Goal: Navigation & Orientation: Find specific page/section

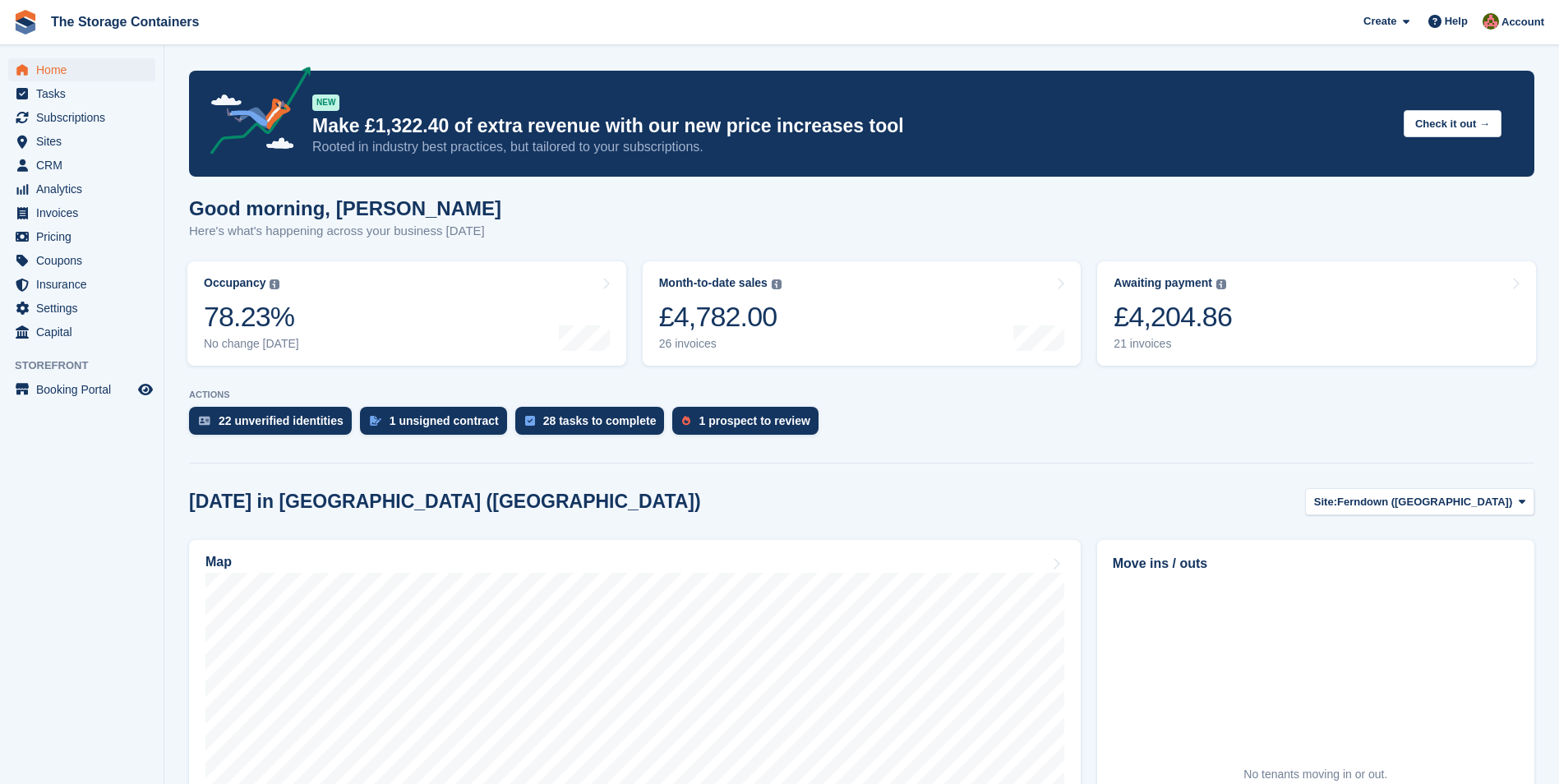
scroll to position [165, 0]
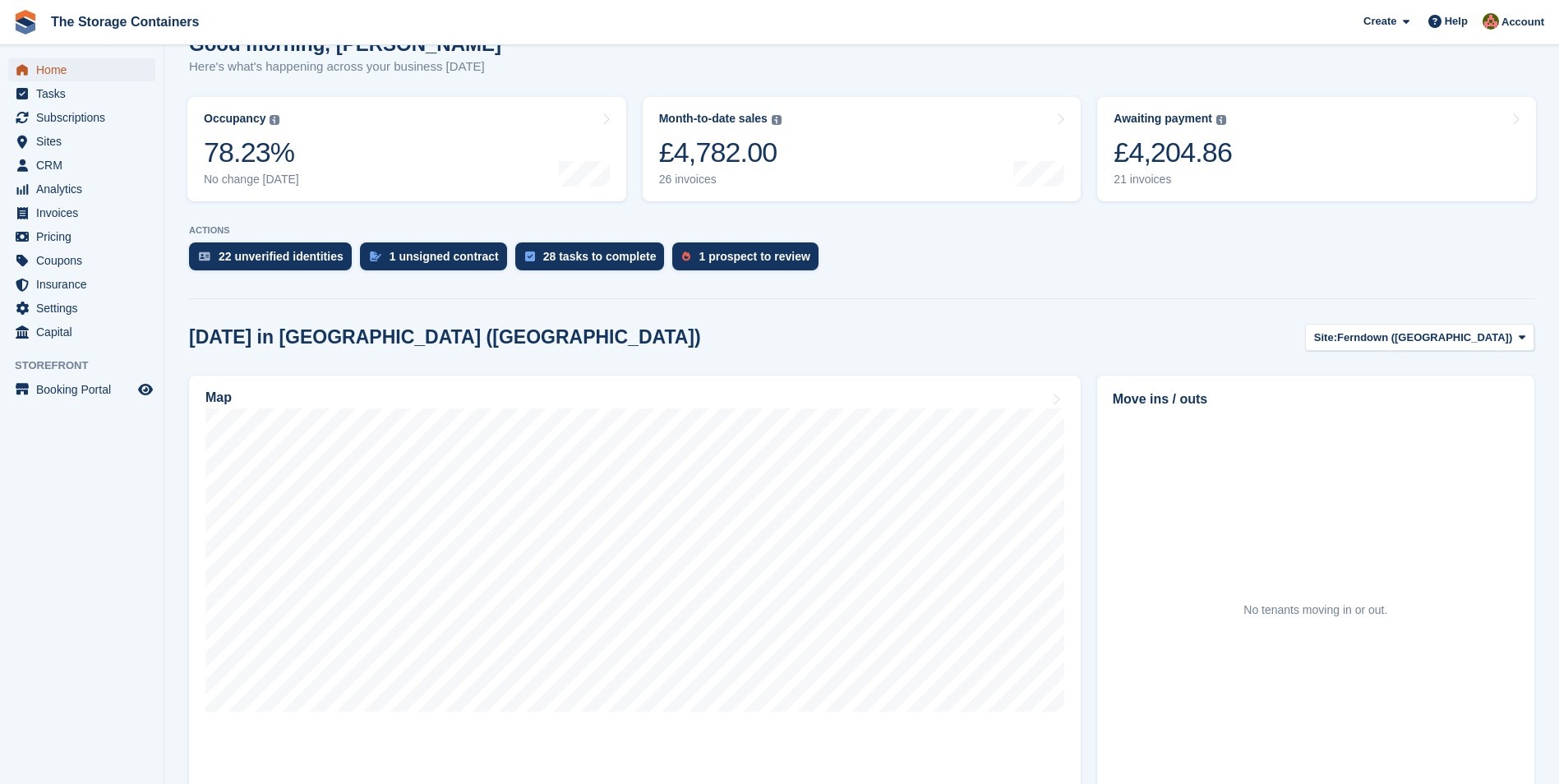
click at [104, 71] on span "Home" at bounding box center [86, 70] width 99 height 23
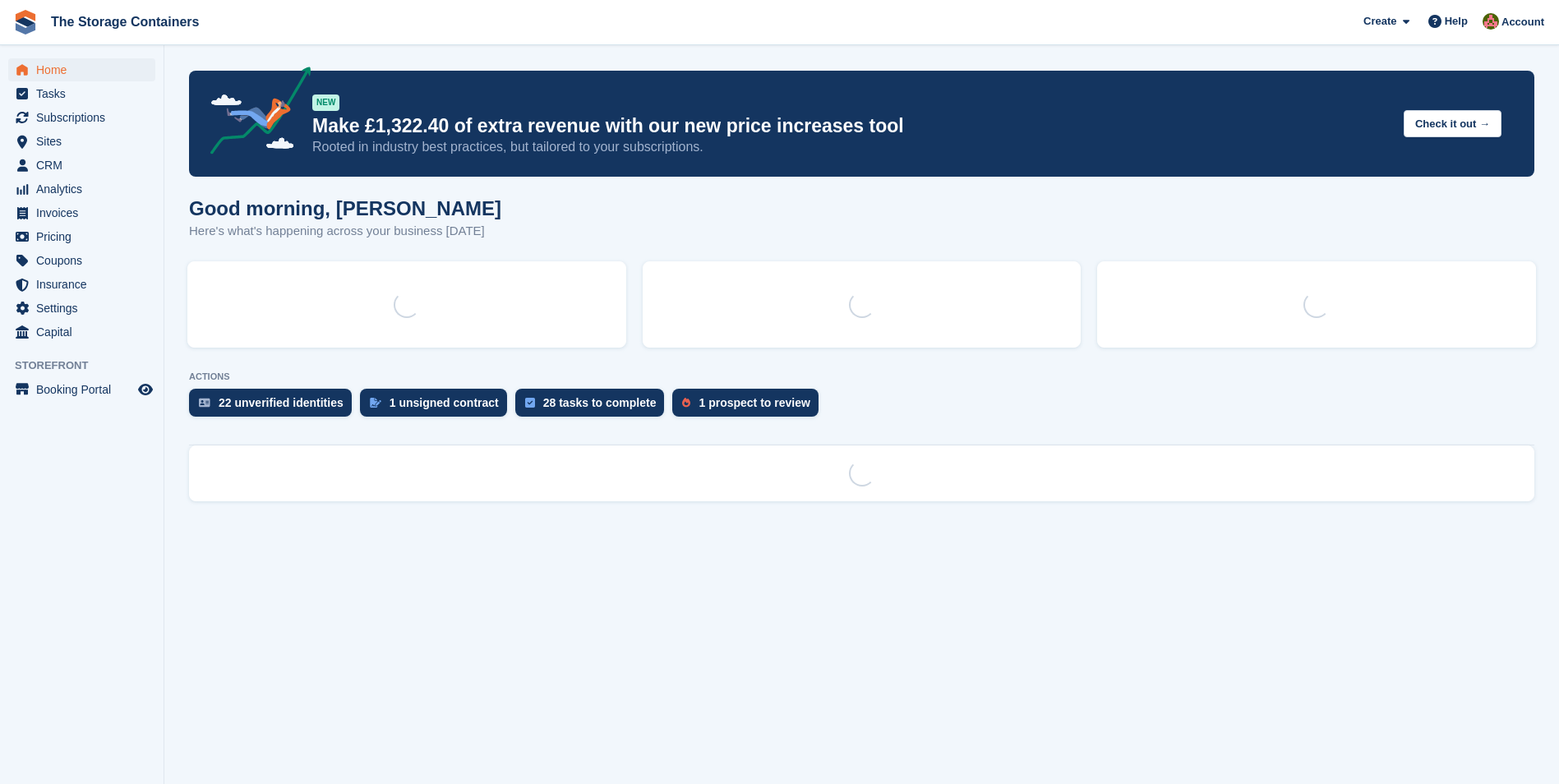
scroll to position [0, 0]
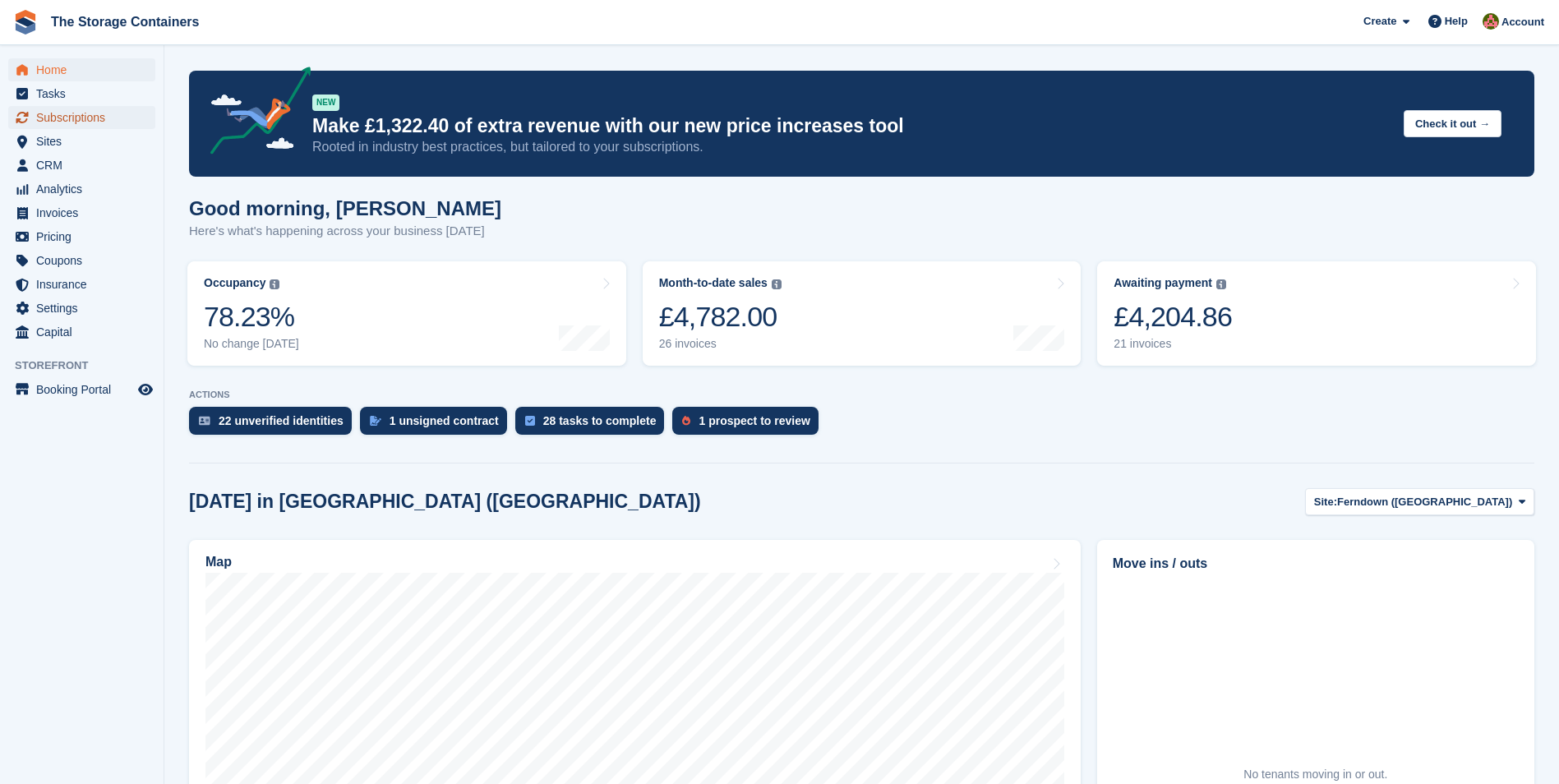
click at [57, 114] on span "Subscriptions" at bounding box center [86, 117] width 99 height 23
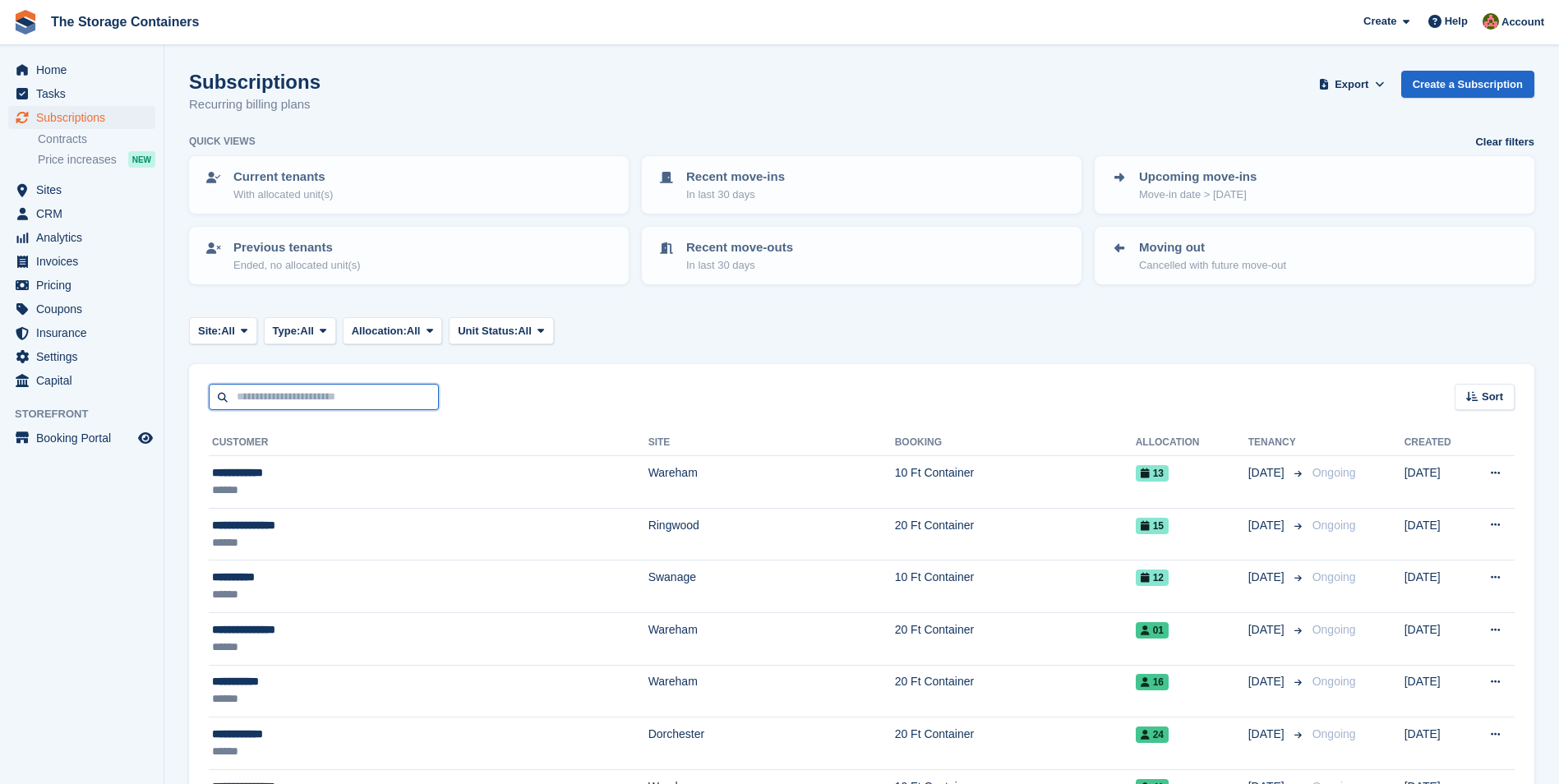
click at [360, 392] on input "text" at bounding box center [323, 397] width 230 height 27
type input "*******"
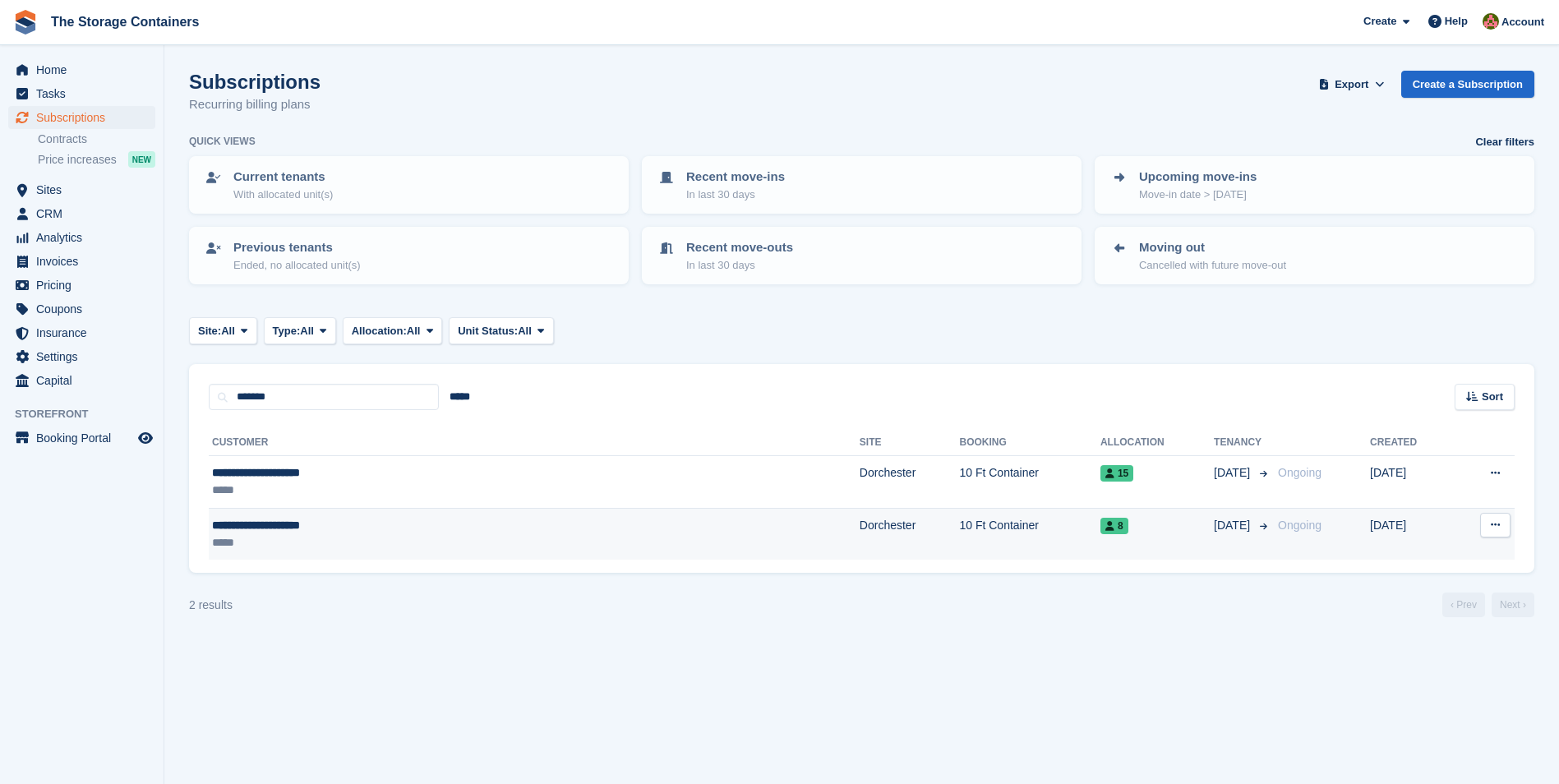
click at [426, 534] on div "*****" at bounding box center [393, 542] width 363 height 18
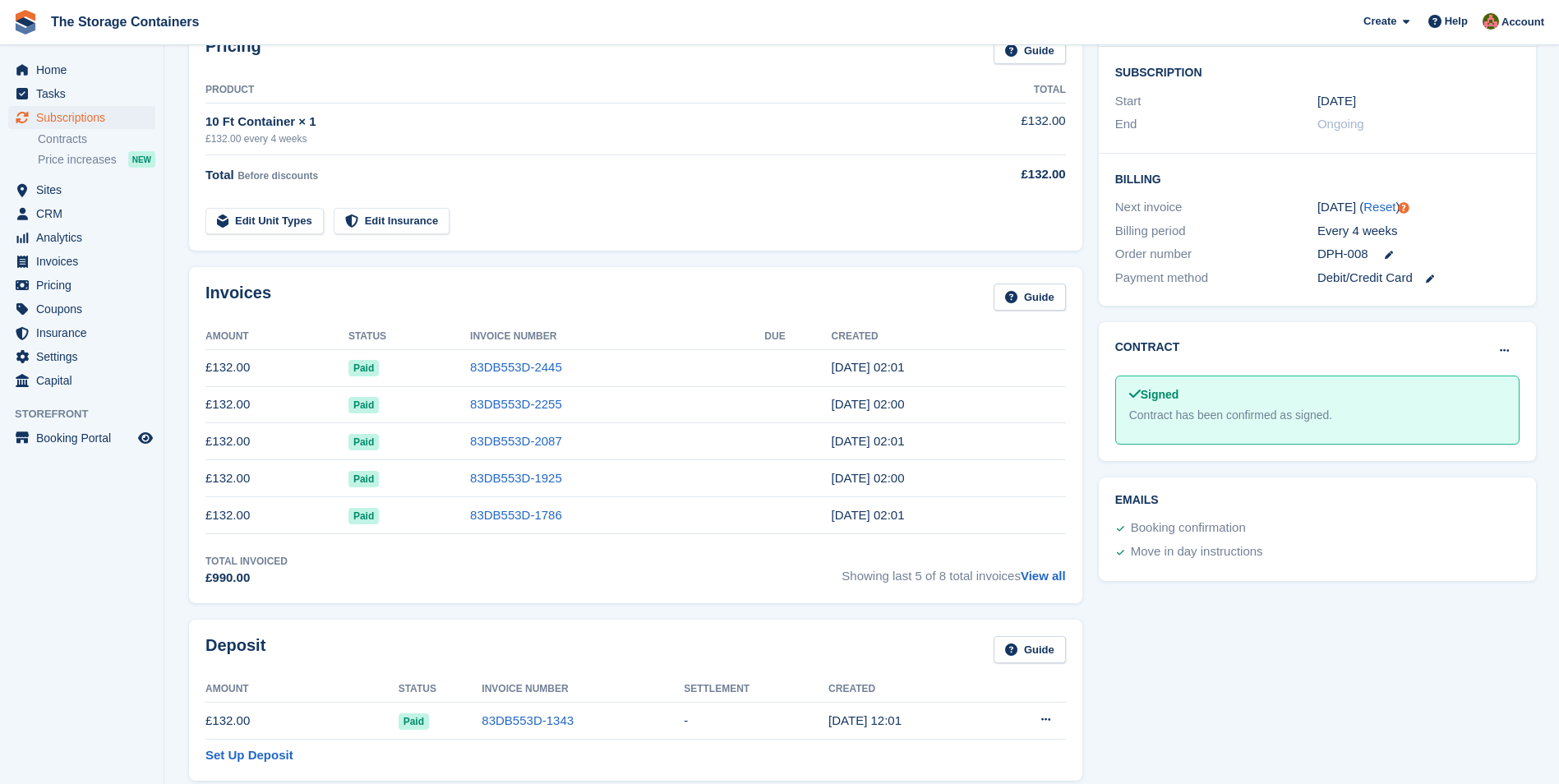
scroll to position [328, 0]
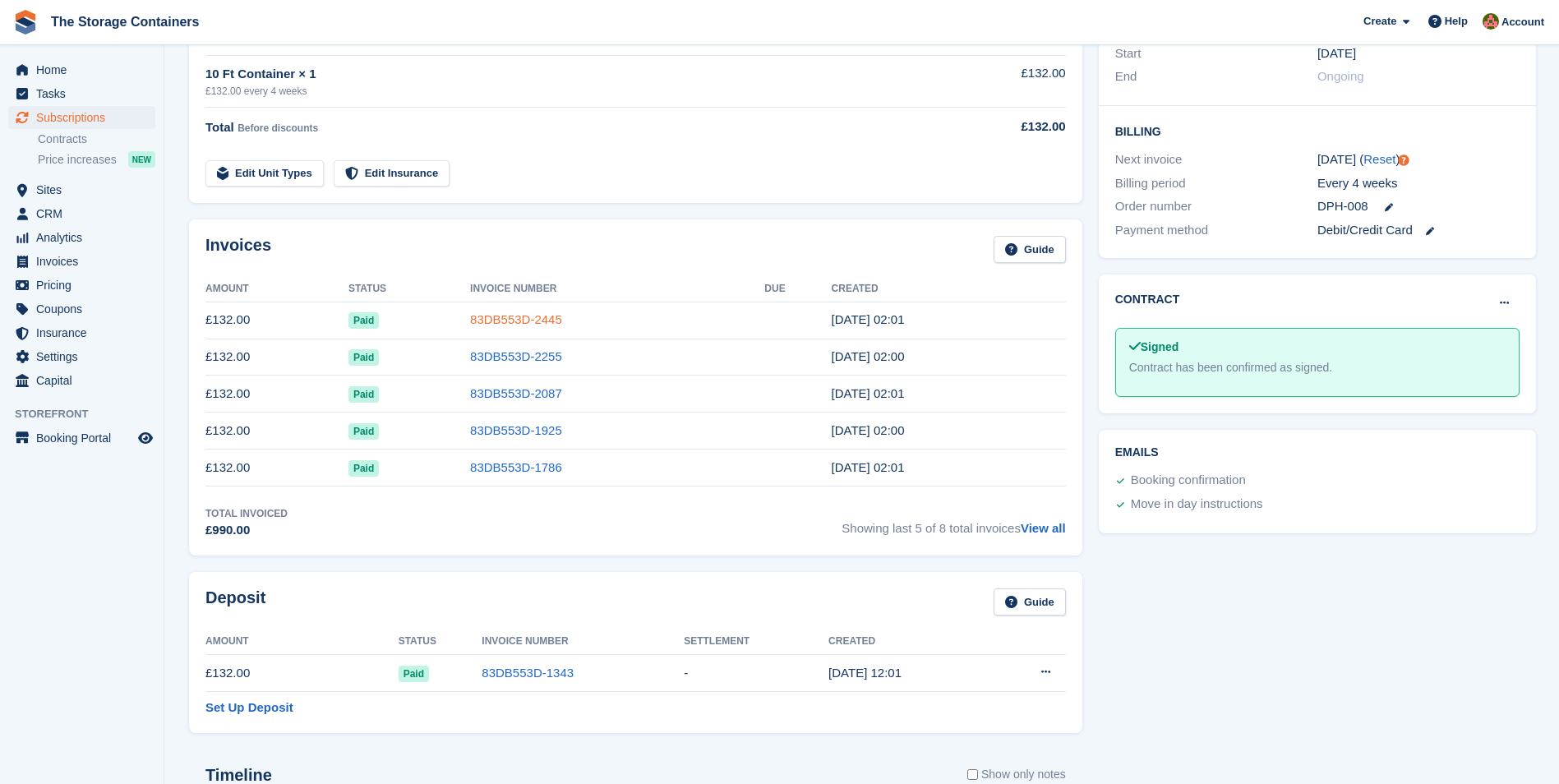
click at [470, 313] on link "83DB553D-2445" at bounding box center [515, 319] width 92 height 14
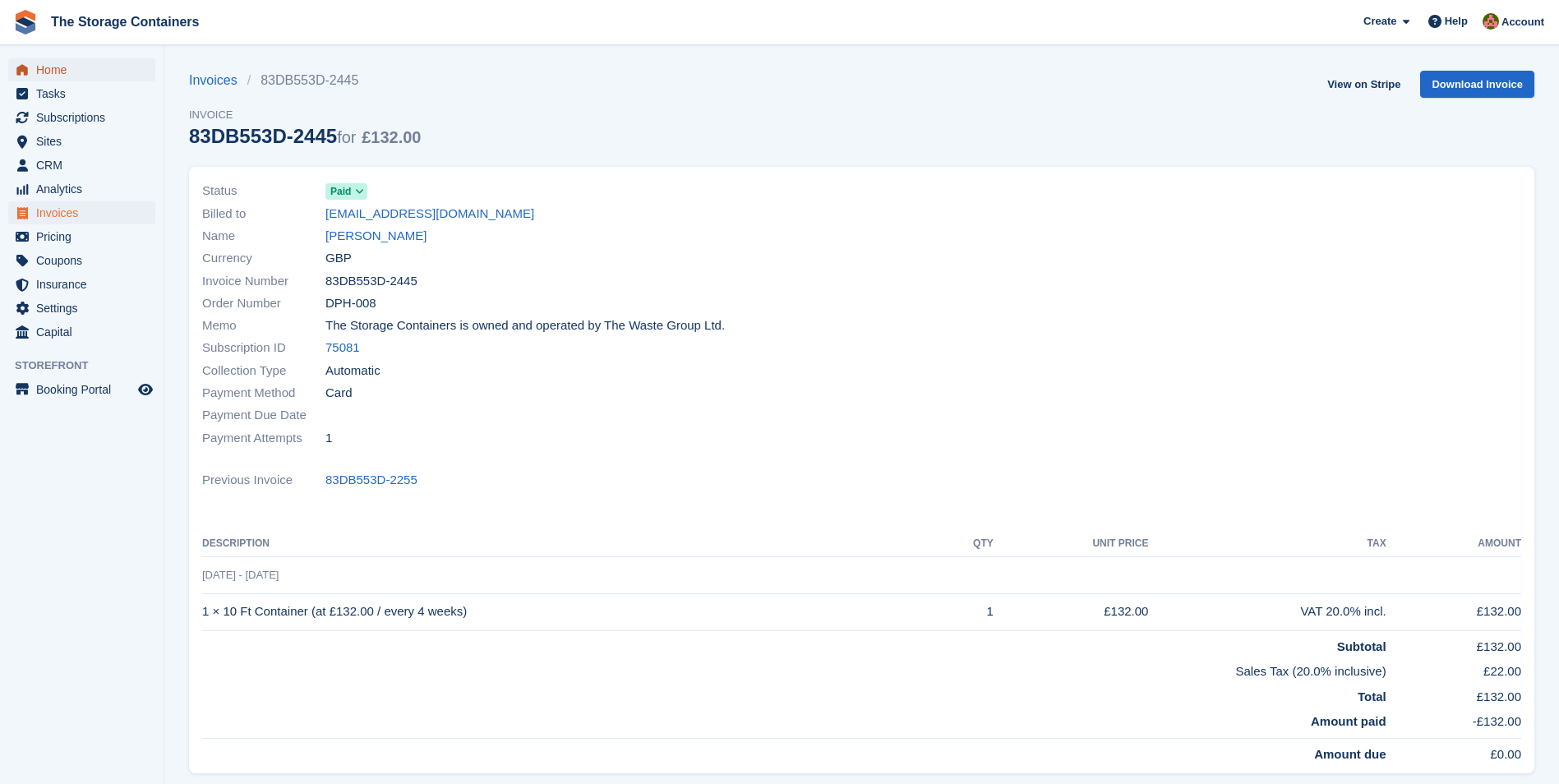
click at [48, 74] on span "Home" at bounding box center [86, 70] width 99 height 23
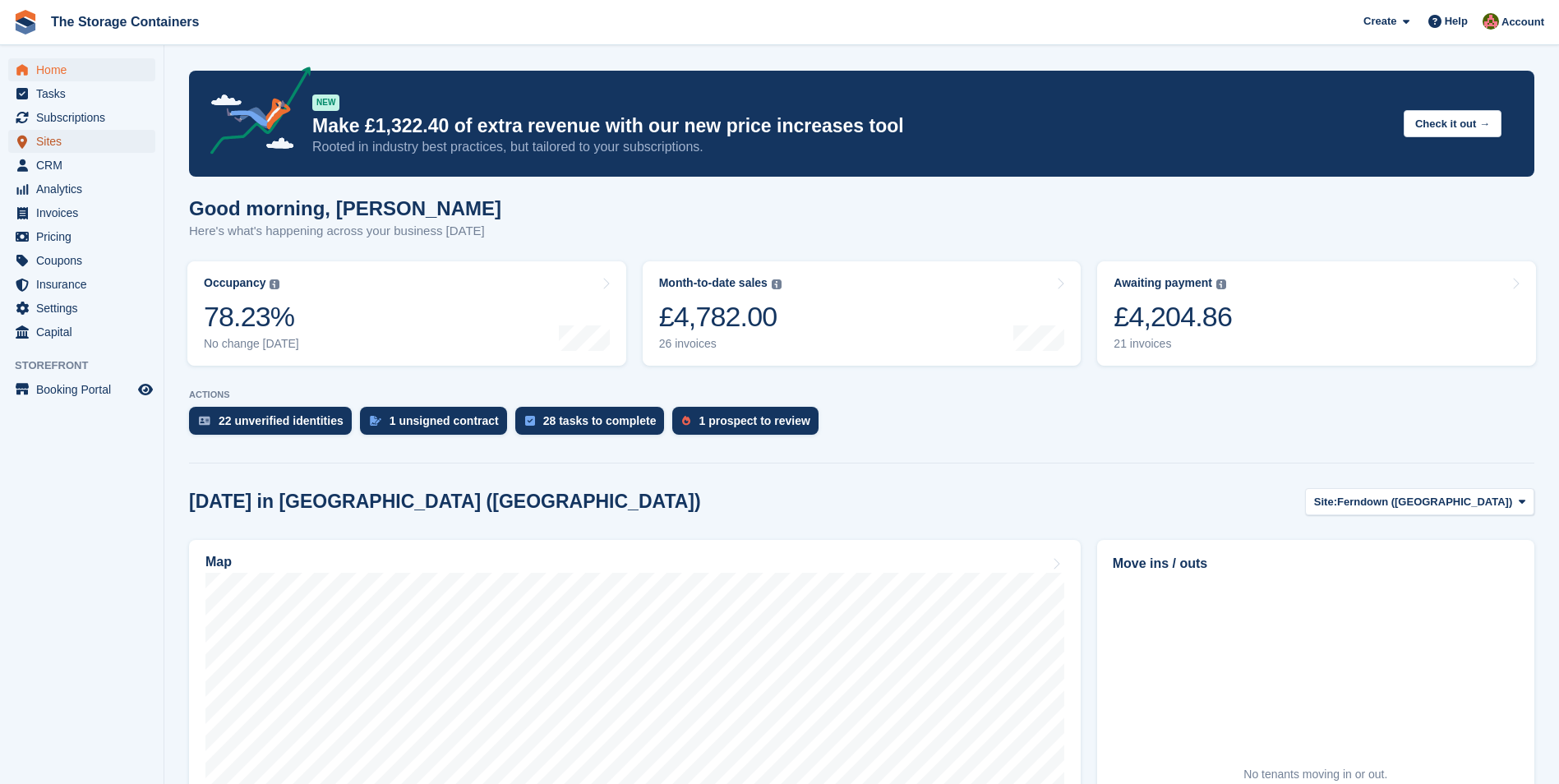
click at [56, 131] on span "Sites" at bounding box center [86, 141] width 99 height 23
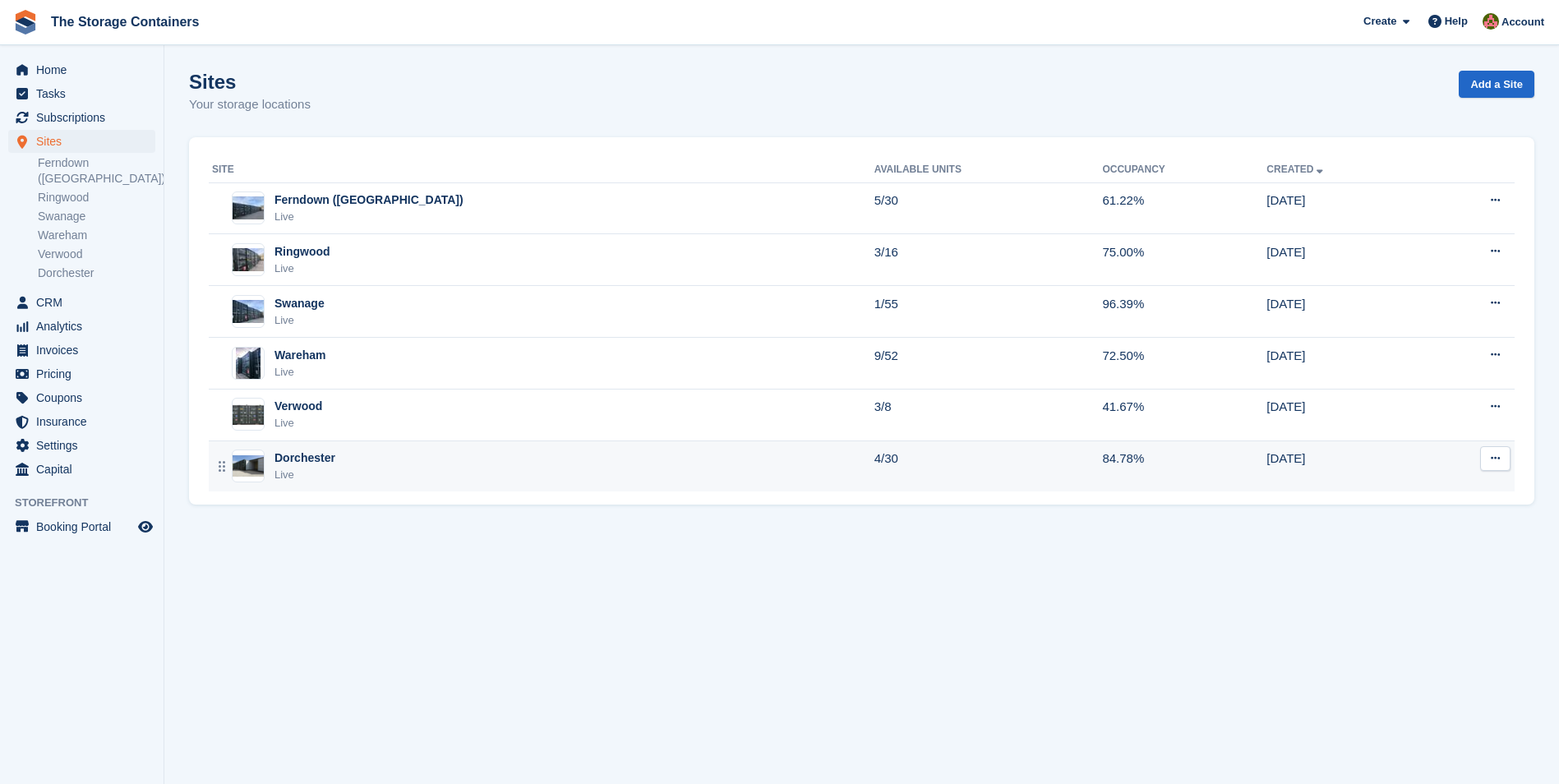
click at [525, 472] on div "Dorchester Live" at bounding box center [543, 466] width 662 height 33
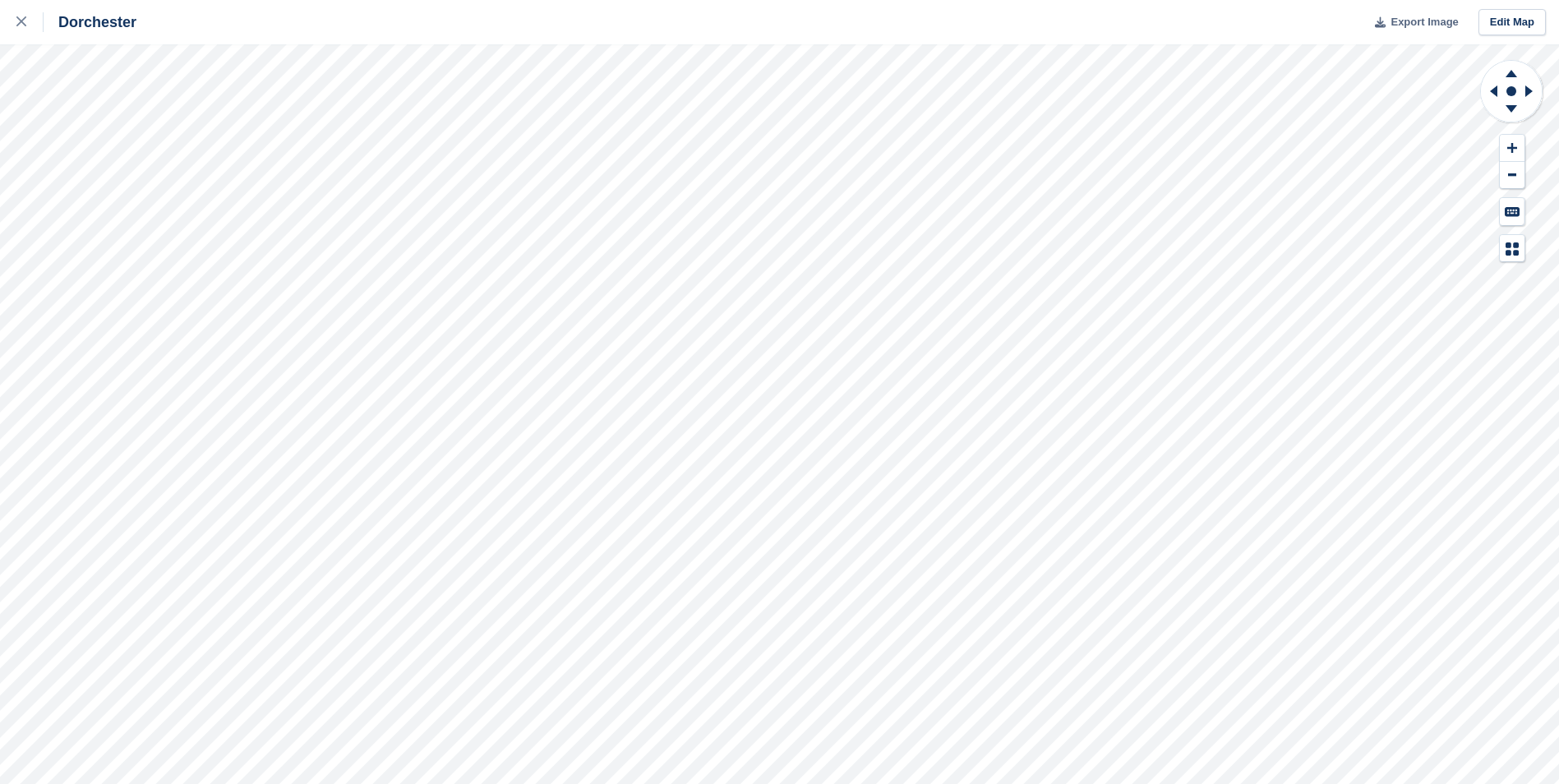
click at [1413, 12] on button "Export Image" at bounding box center [1411, 22] width 94 height 27
click at [19, 20] on icon at bounding box center [21, 21] width 10 height 10
click at [21, 25] on icon at bounding box center [21, 21] width 10 height 10
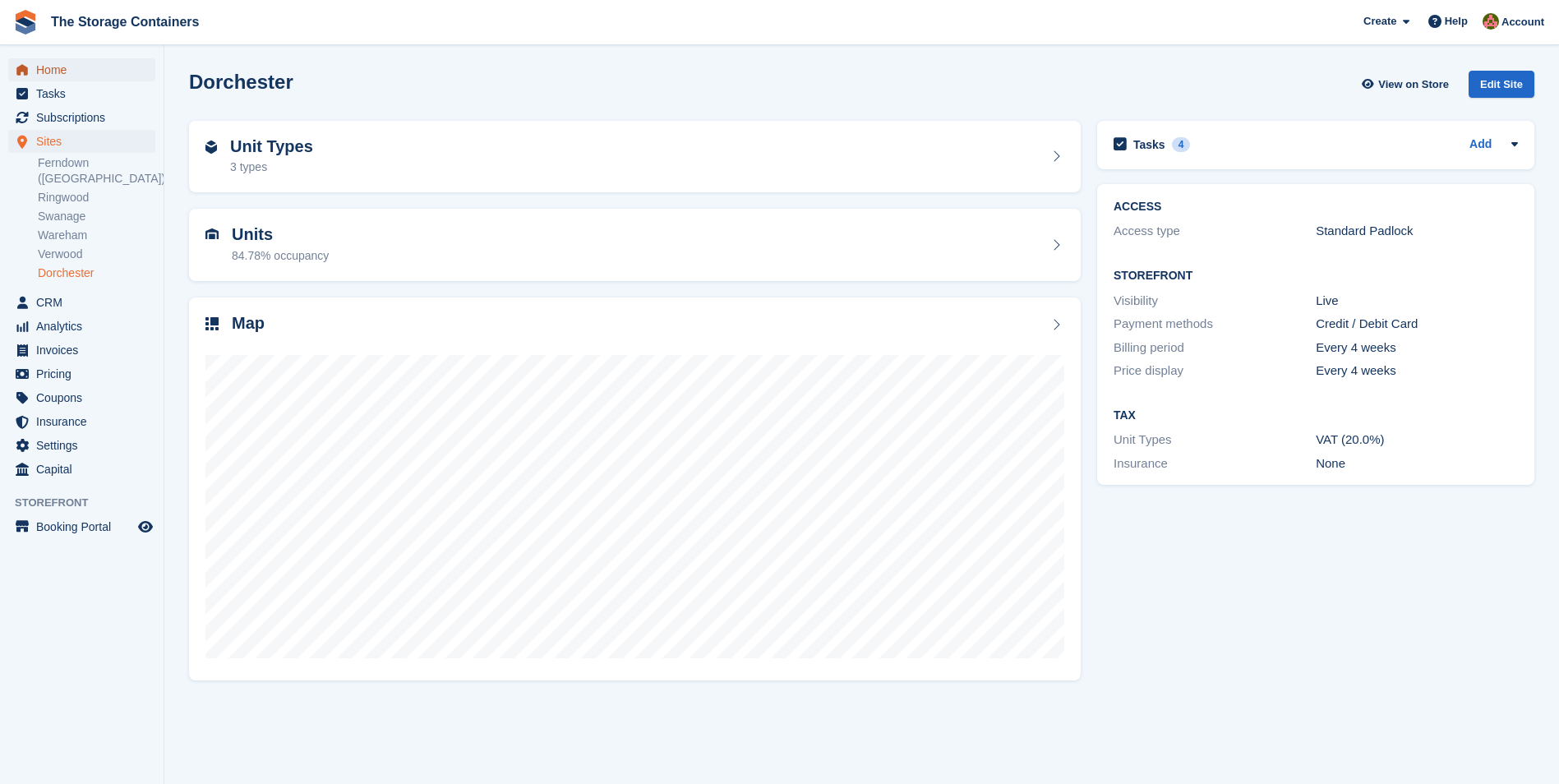
click at [89, 63] on span "Home" at bounding box center [86, 70] width 99 height 23
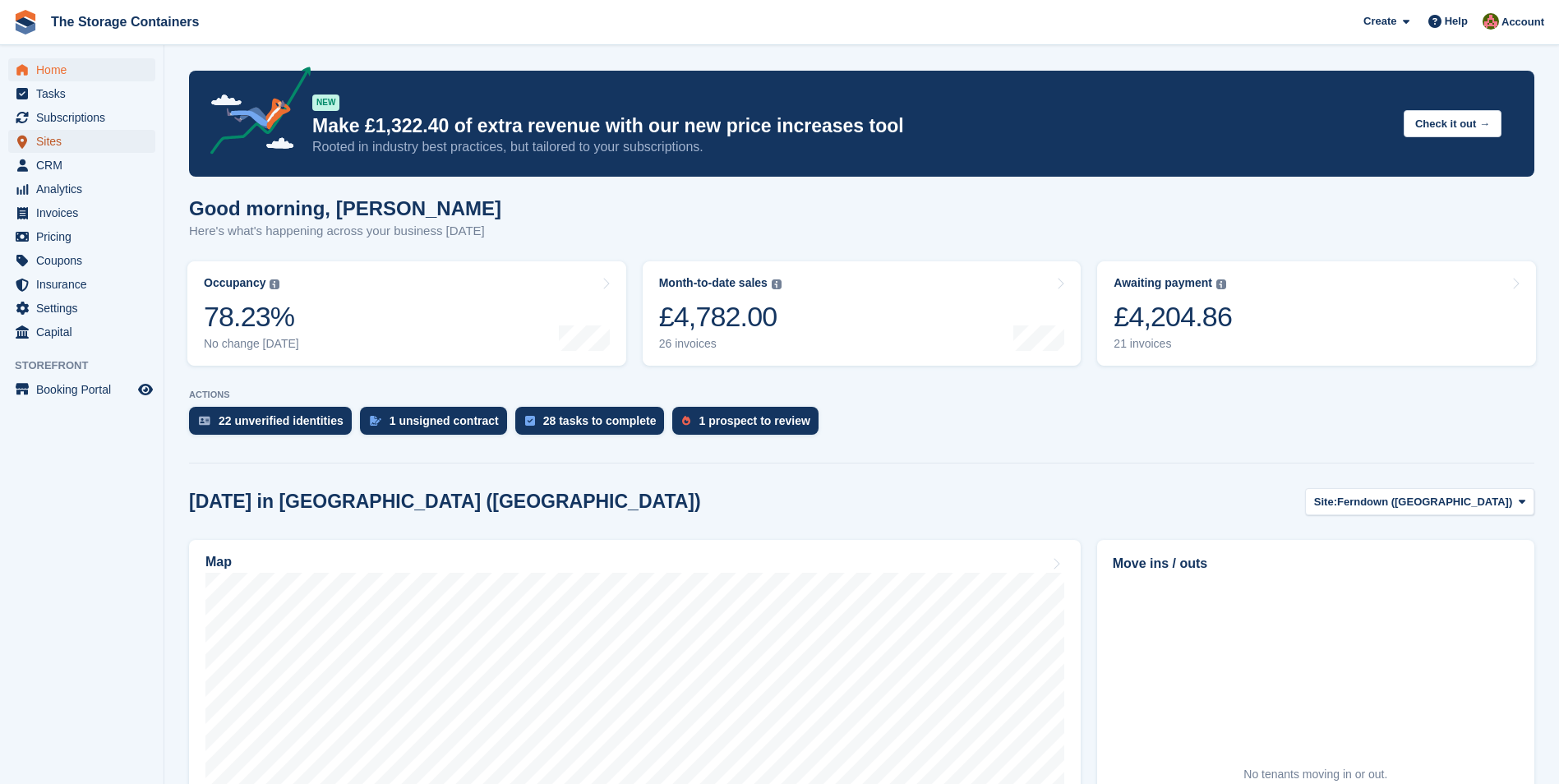
click at [81, 142] on span "Sites" at bounding box center [86, 141] width 99 height 23
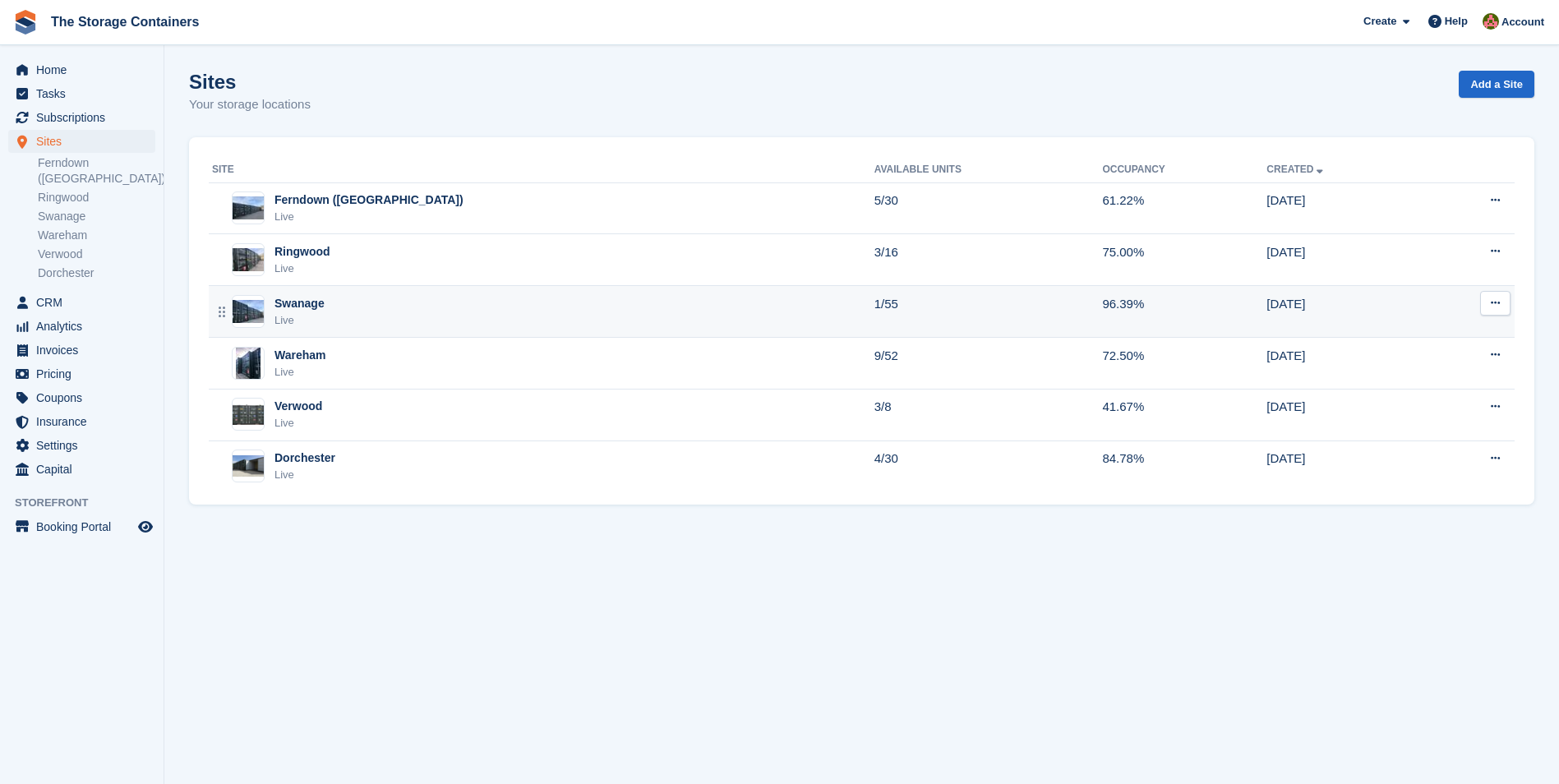
click at [400, 306] on div "Swanage Live" at bounding box center [543, 312] width 662 height 33
